Goal: Find contact information: Find contact information

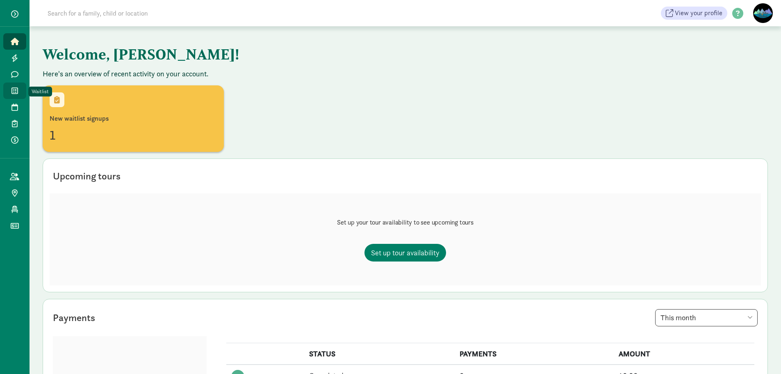
click at [10, 89] on span at bounding box center [14, 90] width 9 height 7
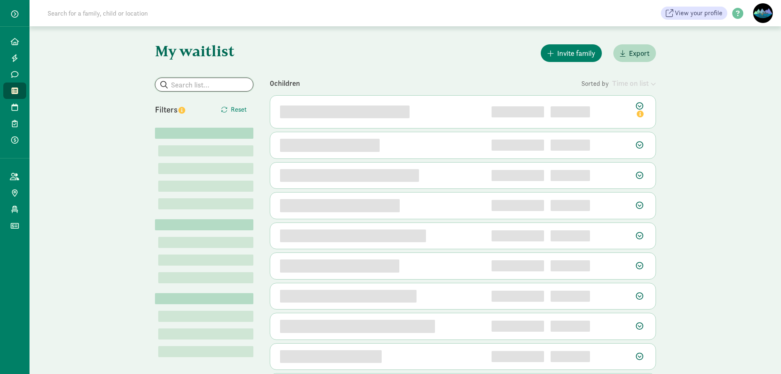
click at [226, 86] on input "search" at bounding box center [204, 84] width 98 height 13
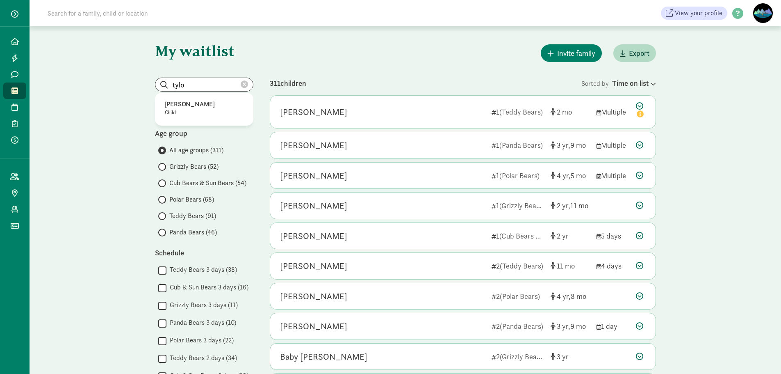
click at [192, 101] on p "[PERSON_NAME]" at bounding box center [204, 104] width 79 height 10
type input "[PERSON_NAME]"
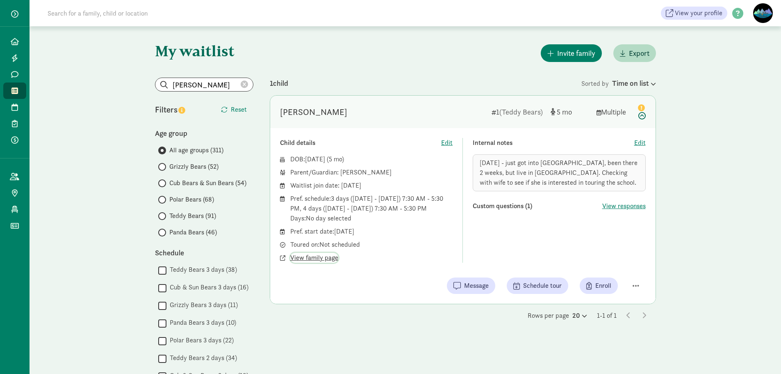
click at [315, 260] on span "View family page" at bounding box center [314, 258] width 48 height 10
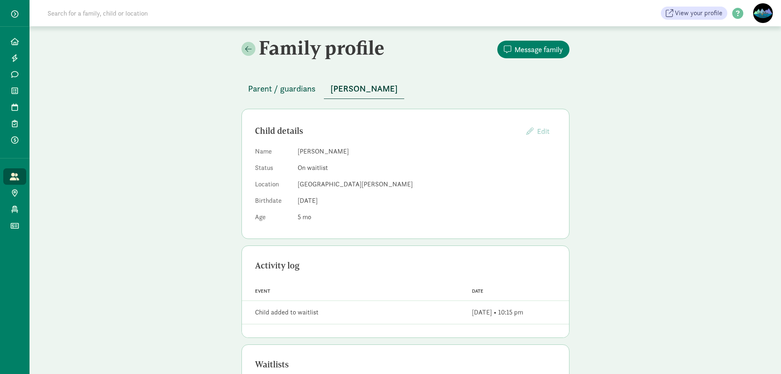
click at [295, 96] on button "Parent / guardians" at bounding box center [282, 89] width 81 height 20
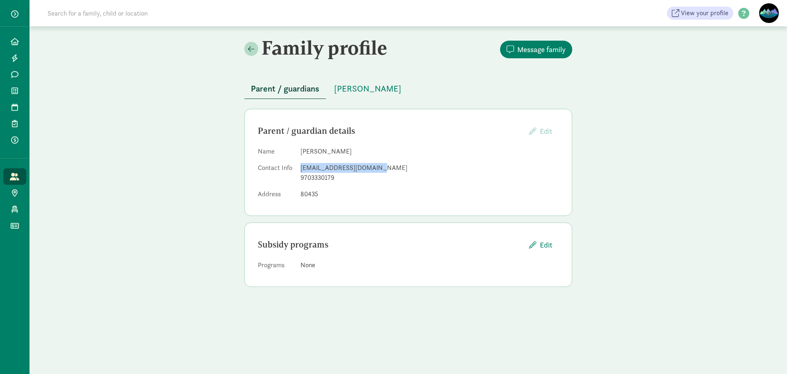
drag, startPoint x: 372, startPoint y: 166, endPoint x: 296, endPoint y: 170, distance: 75.5
click at [296, 170] on dl "Name Conway Spangler Contact Info cspangle2.5gt@gmail.com 9703330179 Address 80…" at bounding box center [408, 174] width 301 height 56
copy dl "cspangle2.5gt@gmail.com"
click at [709, 163] on div "Family profile Message family Parent / guardians Tylo Spangler Parent / guardia…" at bounding box center [409, 164] width 758 height 277
